Goal: Task Accomplishment & Management: Manage account settings

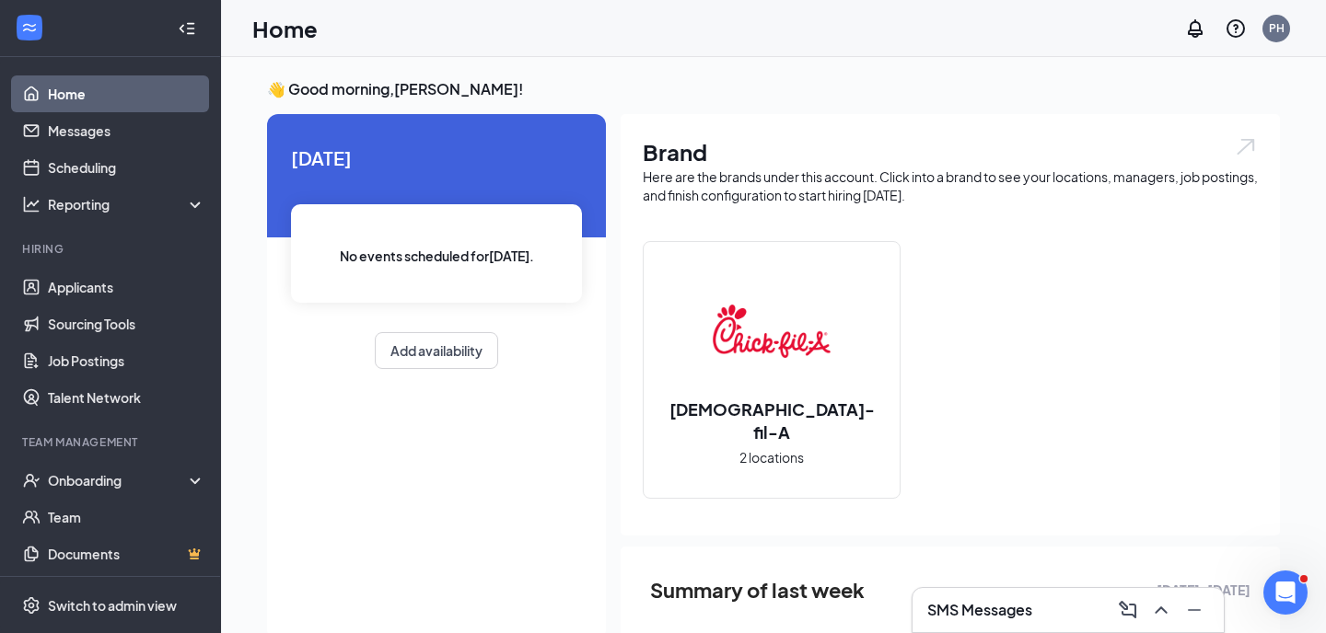
click at [150, 262] on li "Hiring Applicants Sourcing Tools Job Postings Talent Network" at bounding box center [110, 328] width 220 height 175
click at [145, 284] on link "Applicants" at bounding box center [126, 287] width 157 height 37
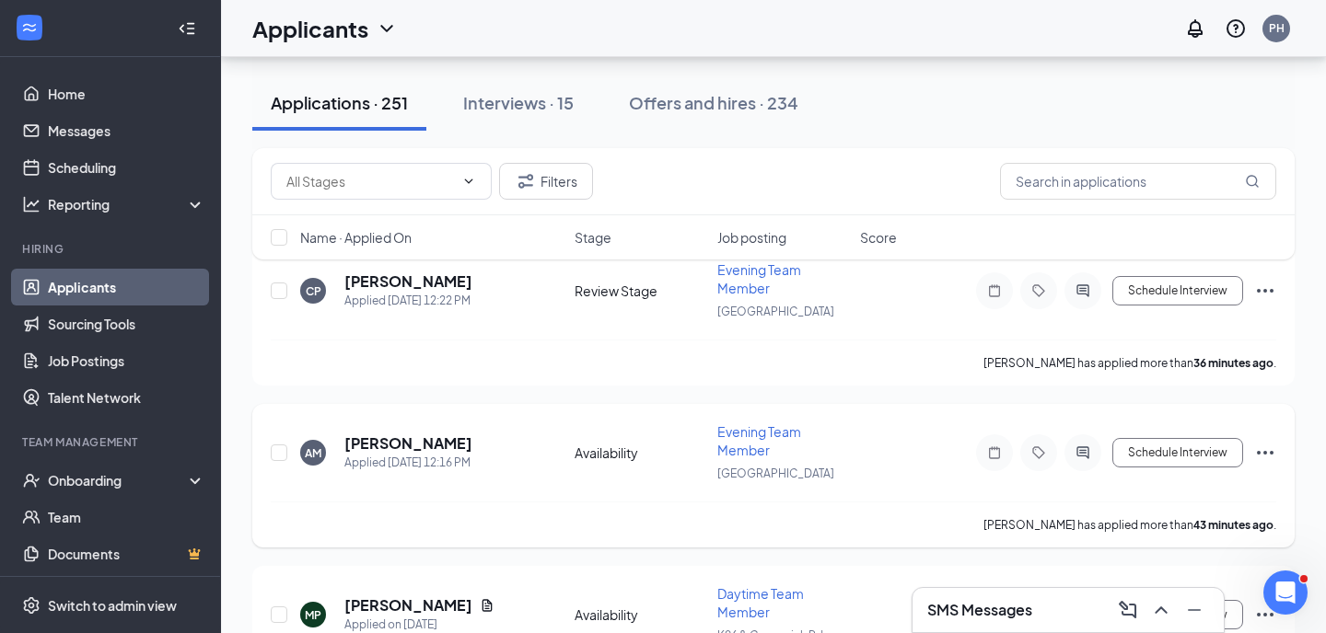
scroll to position [46, 0]
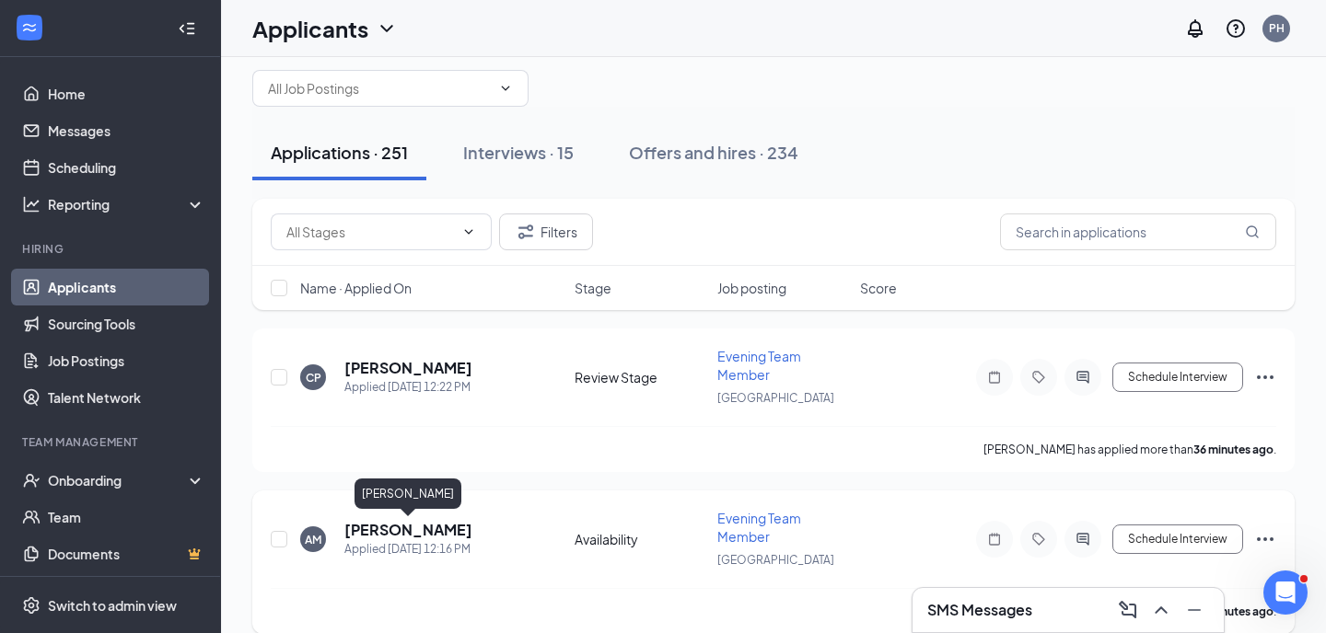
click at [418, 532] on h5 "[PERSON_NAME]" at bounding box center [408, 530] width 128 height 20
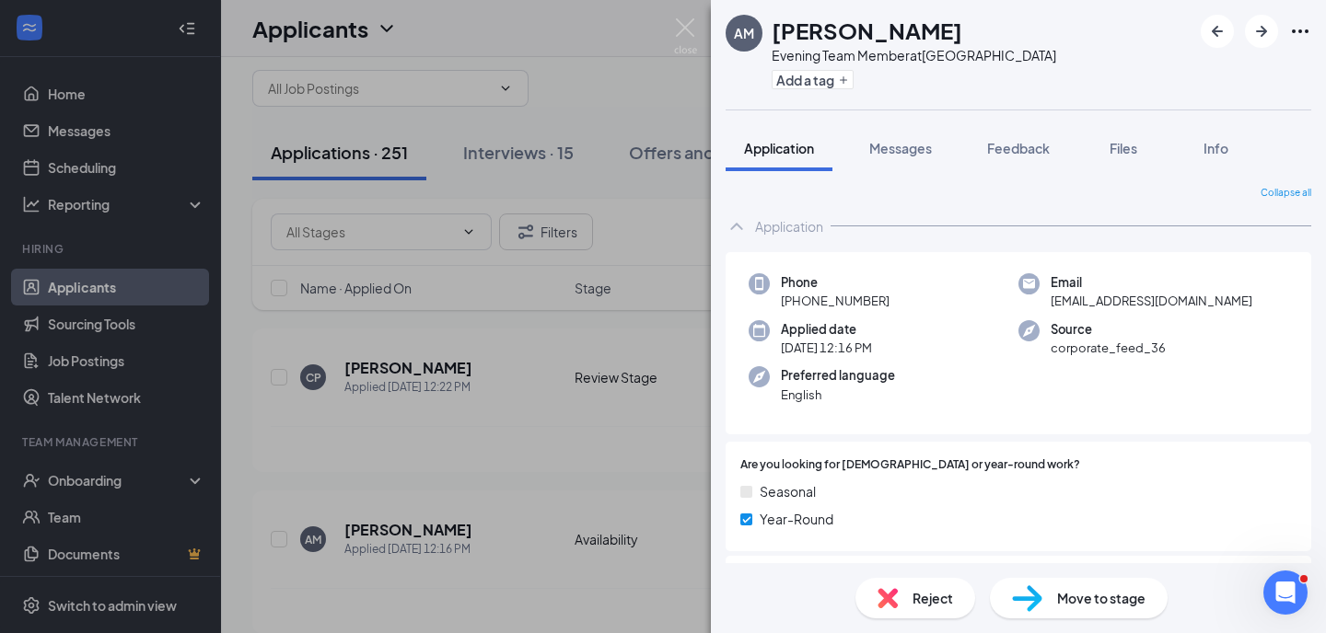
click at [1060, 583] on div "Move to stage" at bounding box center [1079, 598] width 178 height 41
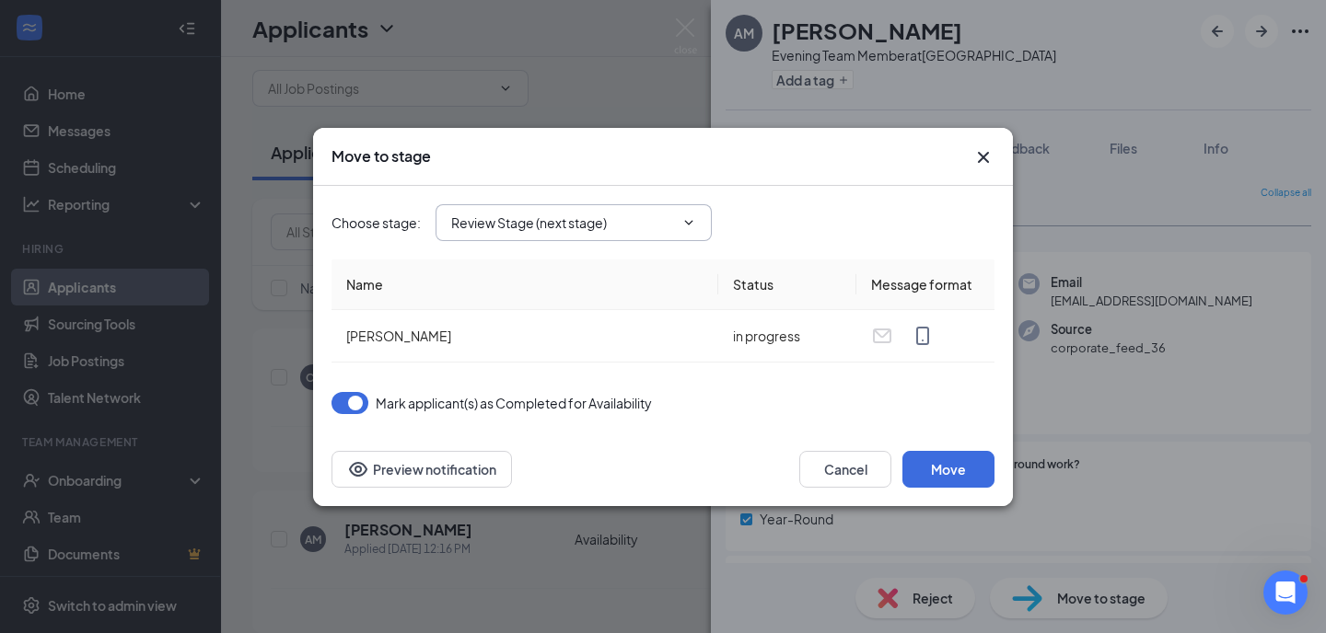
click at [655, 231] on input "Review Stage (next stage)" at bounding box center [562, 223] width 223 height 20
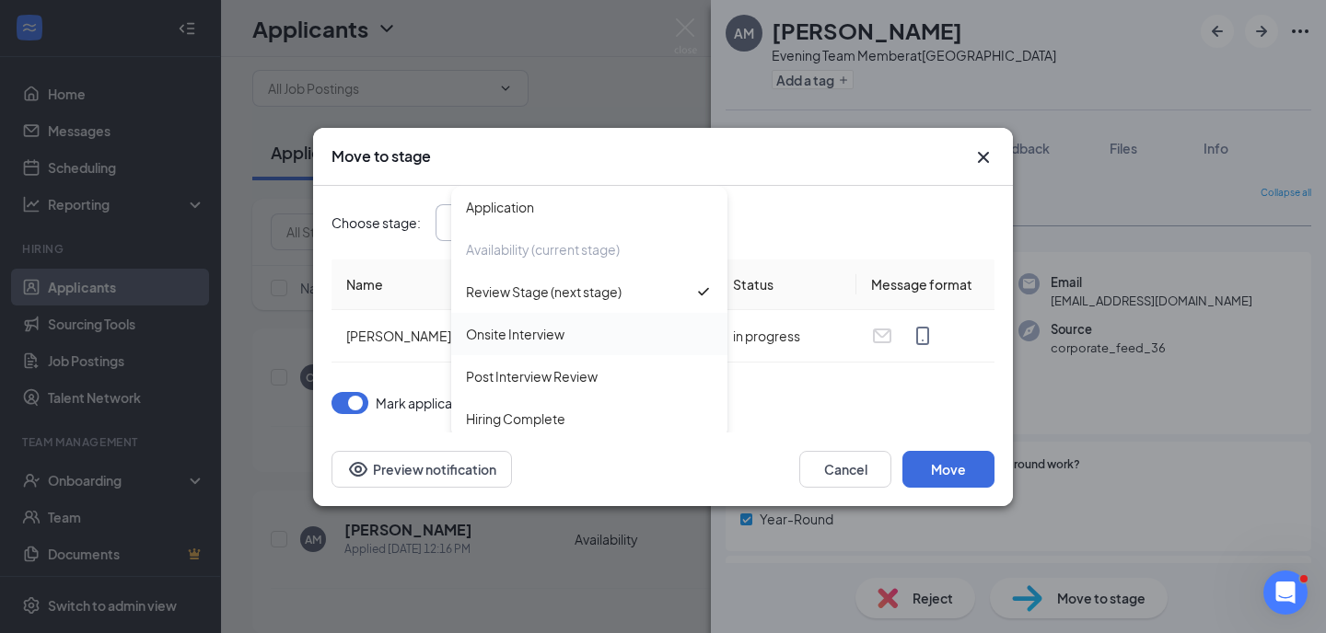
click at [638, 343] on div "Onsite Interview" at bounding box center [589, 334] width 247 height 20
type input "Onsite Interview"
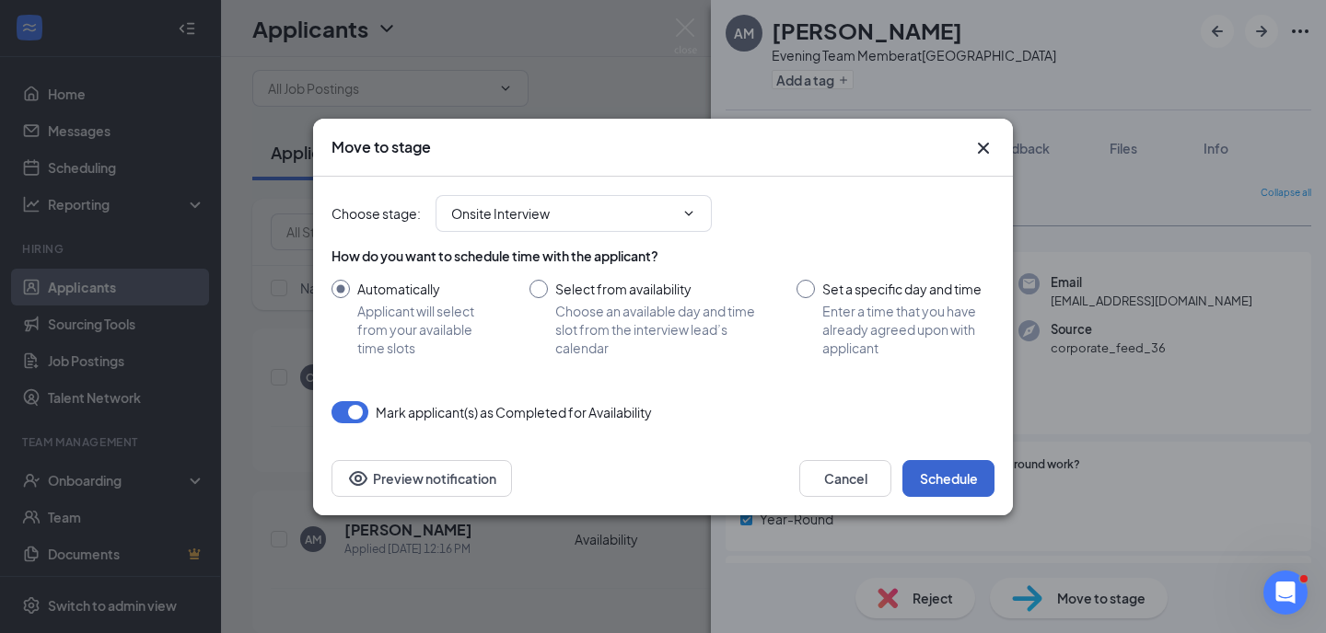
click at [946, 473] on button "Schedule" at bounding box center [948, 478] width 92 height 37
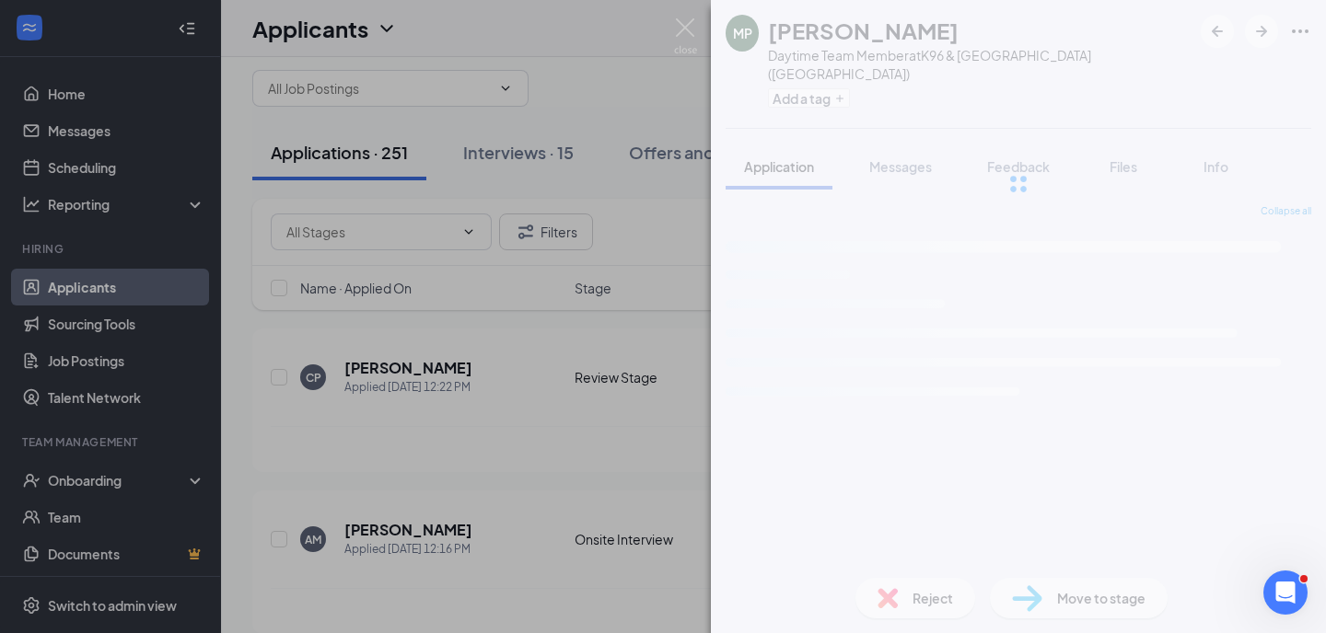
click at [147, 156] on div "MP [PERSON_NAME] Daytime Team Member at [GEOGRAPHIC_DATA] ([GEOGRAPHIC_DATA]) A…" at bounding box center [663, 316] width 1326 height 633
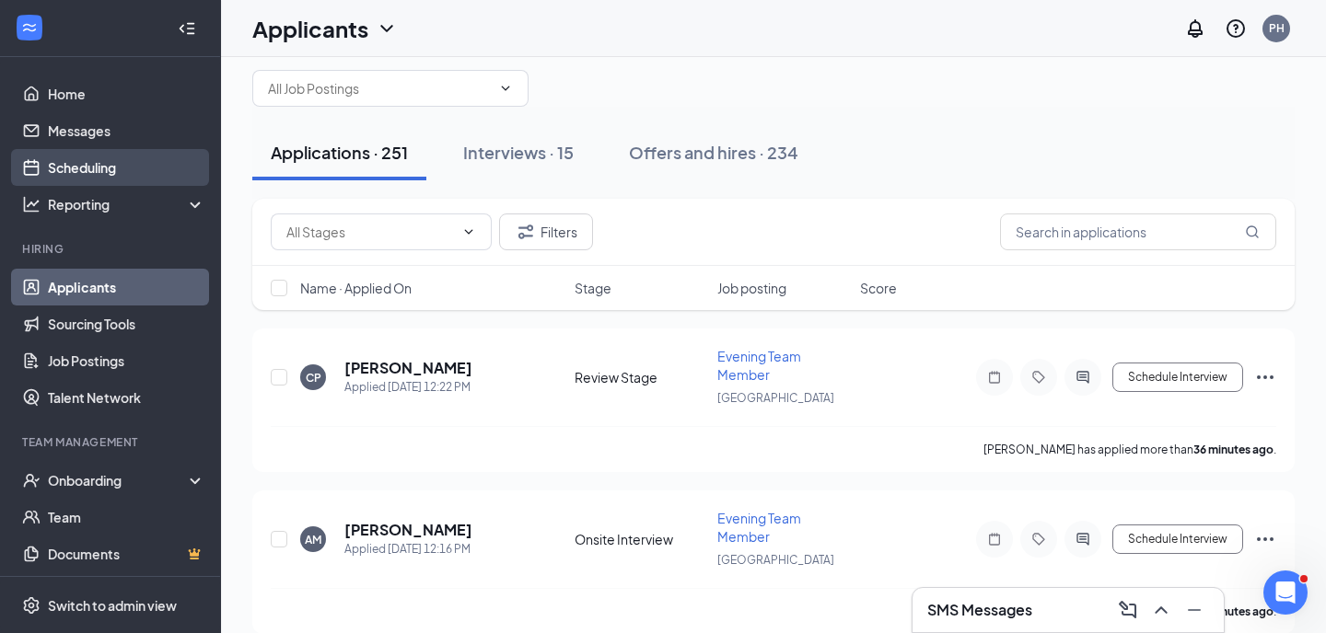
click at [119, 166] on link "Scheduling" at bounding box center [126, 167] width 157 height 37
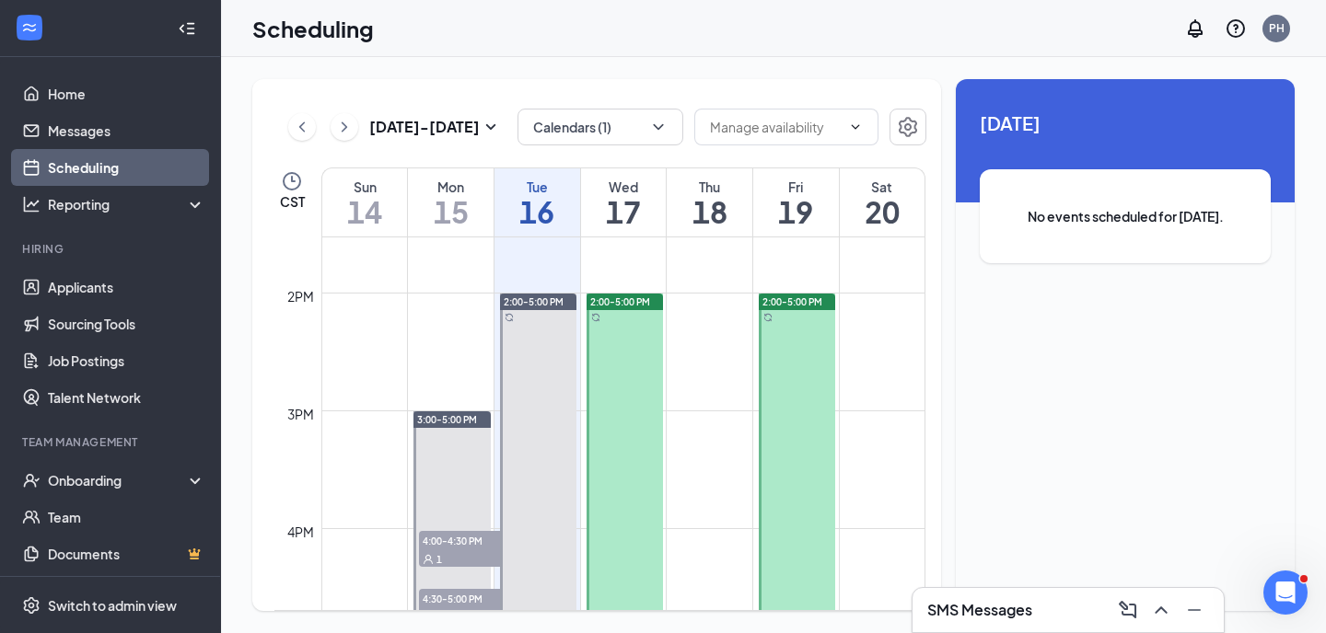
scroll to position [1798, 0]
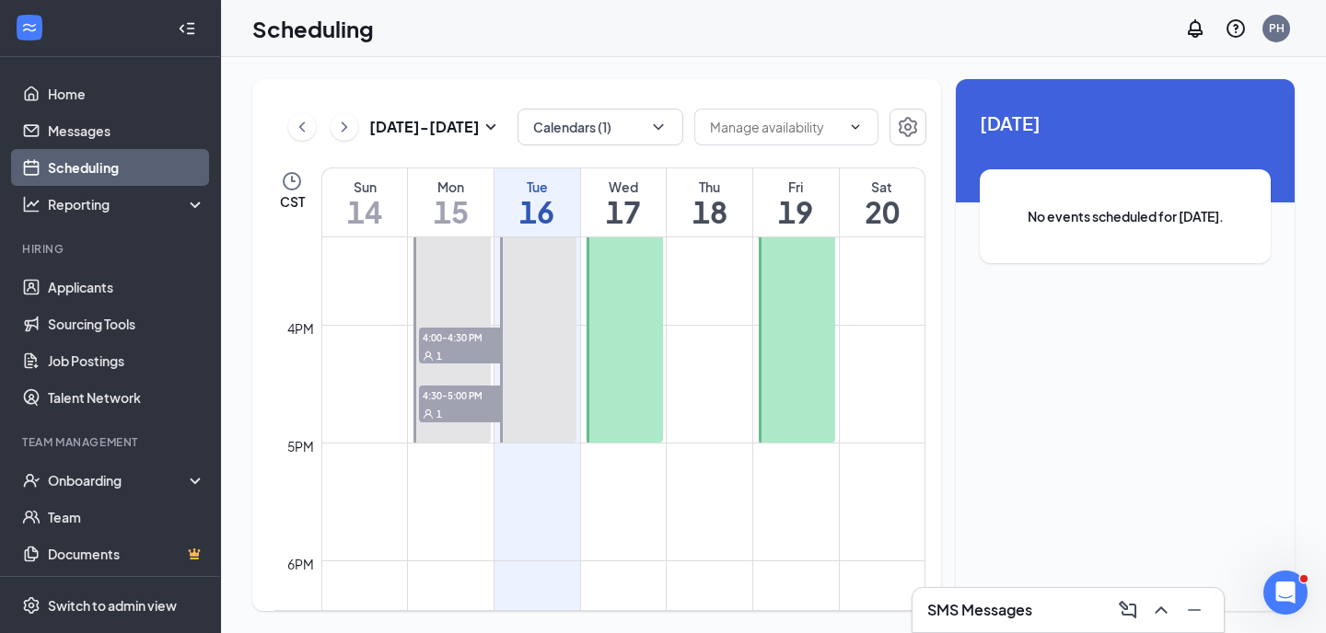
click at [634, 414] on div at bounding box center [624, 266] width 76 height 353
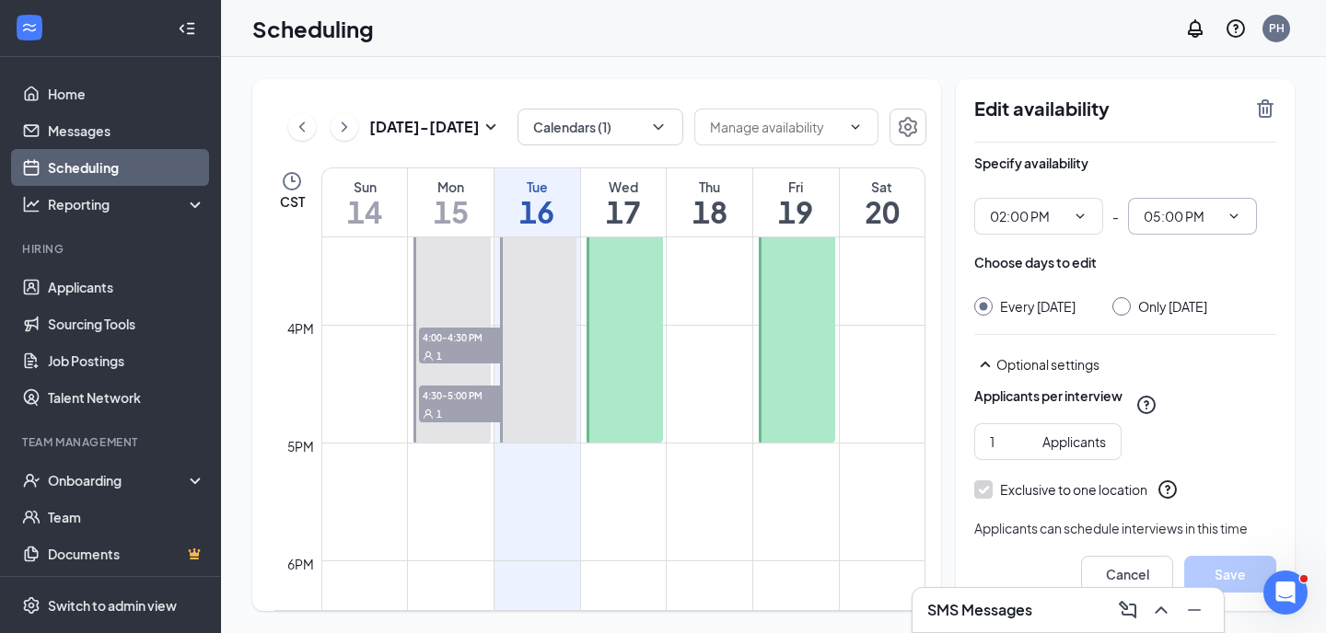
click at [1172, 218] on input "05:00 PM" at bounding box center [1180, 216] width 75 height 20
click at [1175, 363] on div "04:00 PM" at bounding box center [1206, 351] width 129 height 42
type input "04:00 PM"
click at [1125, 301] on input "Only [DATE]" at bounding box center [1118, 303] width 13 height 13
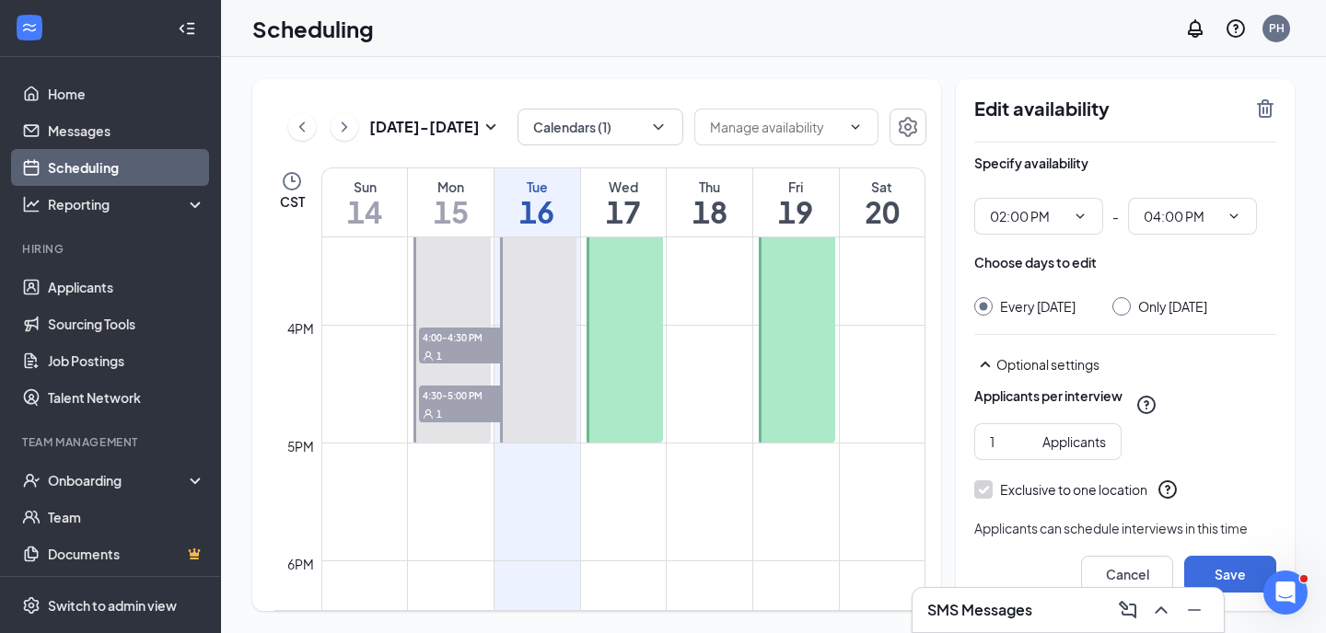
radio input "true"
radio input "false"
click at [1233, 573] on button "Save" at bounding box center [1230, 574] width 92 height 37
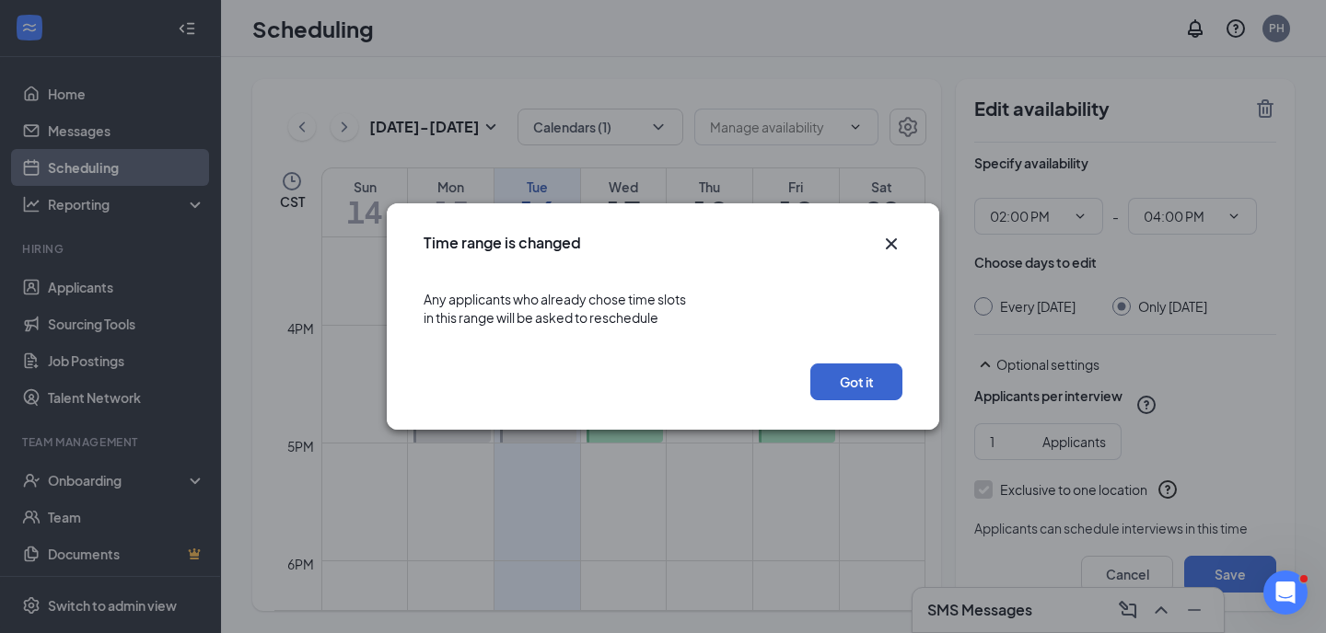
click at [856, 377] on button "Got it" at bounding box center [856, 382] width 92 height 37
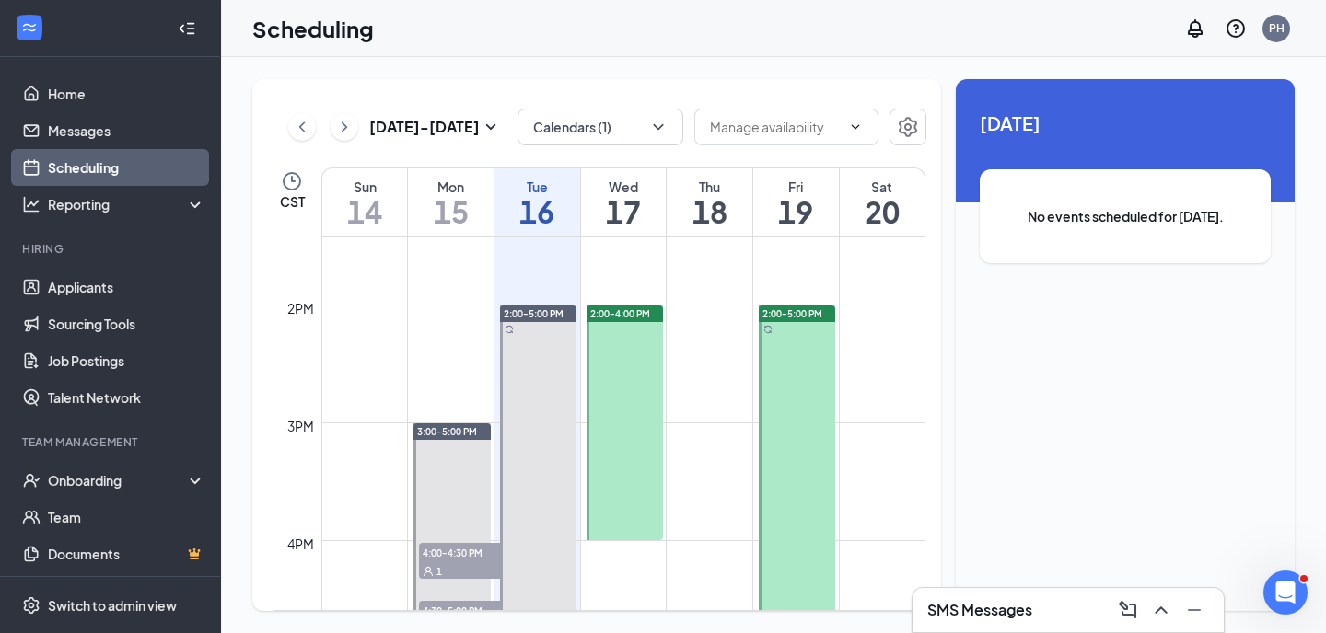
scroll to position [1581, 0]
